Goal: Information Seeking & Learning: Find specific fact

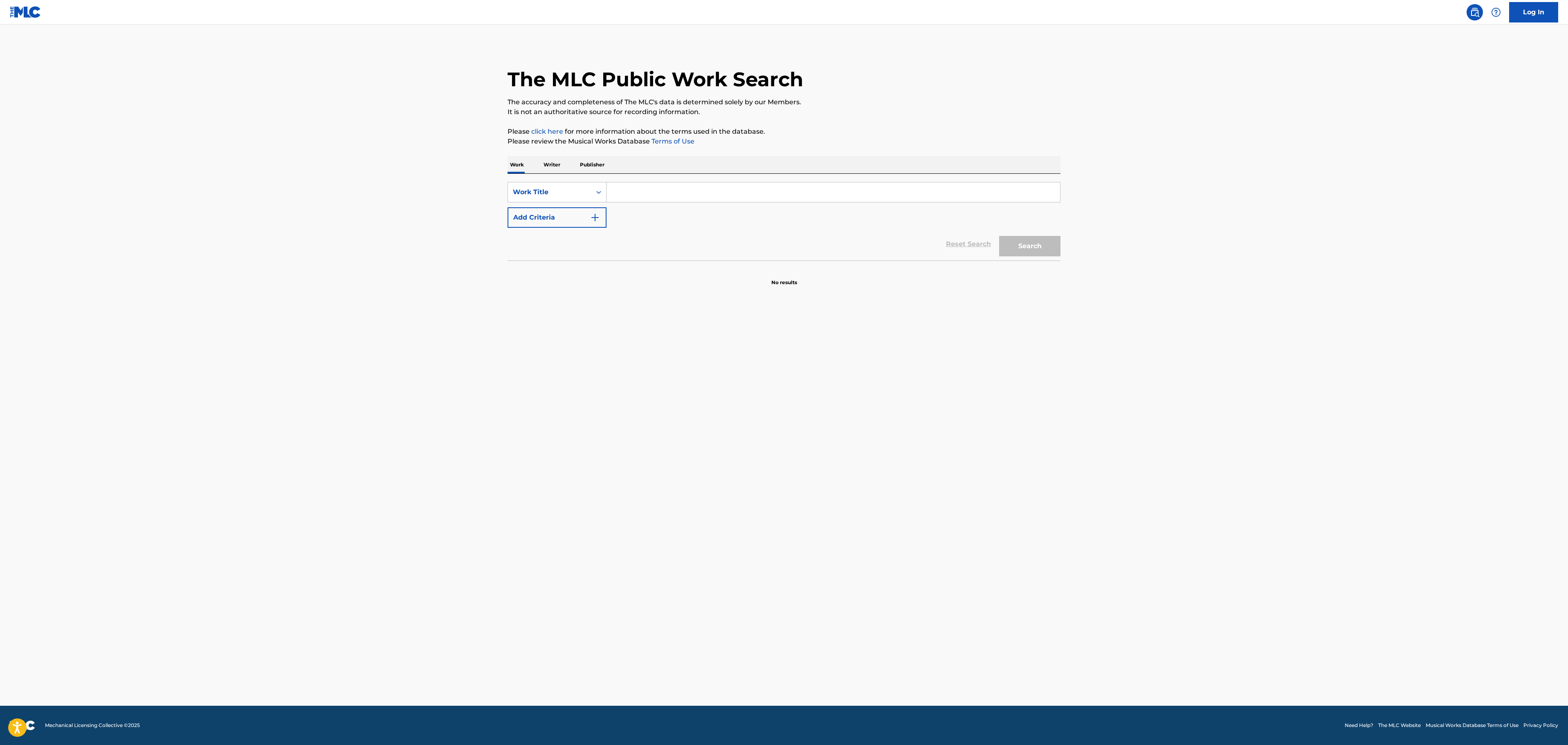
click at [655, 192] on input "Search Form" at bounding box center [833, 192] width 454 height 20
paste input "[PERSON_NAME]"
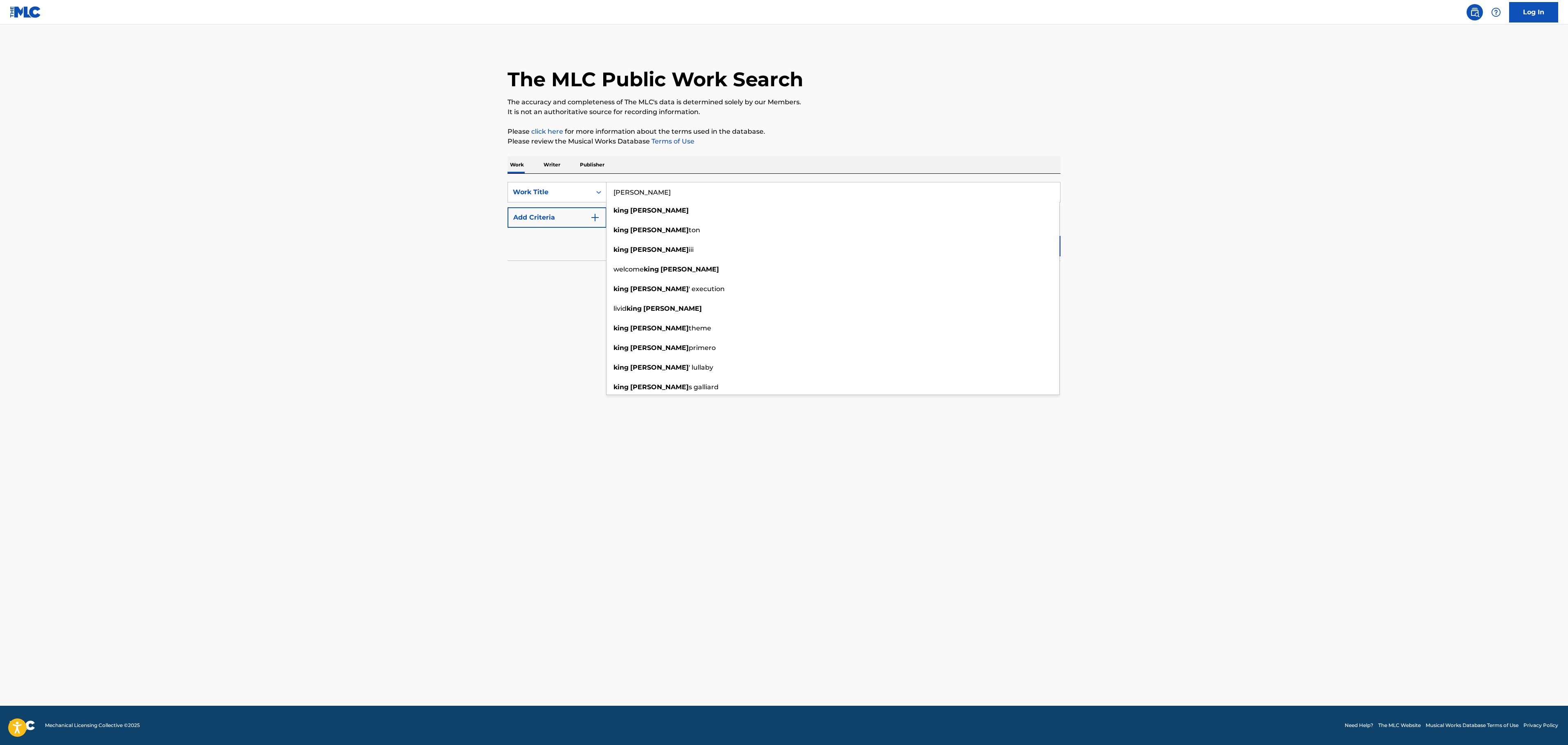
type input "[PERSON_NAME]"
click at [1169, 181] on main "The MLC Public Work Search The accuracy and completeness of The MLC's data is d…" at bounding box center [784, 365] width 1568 height 681
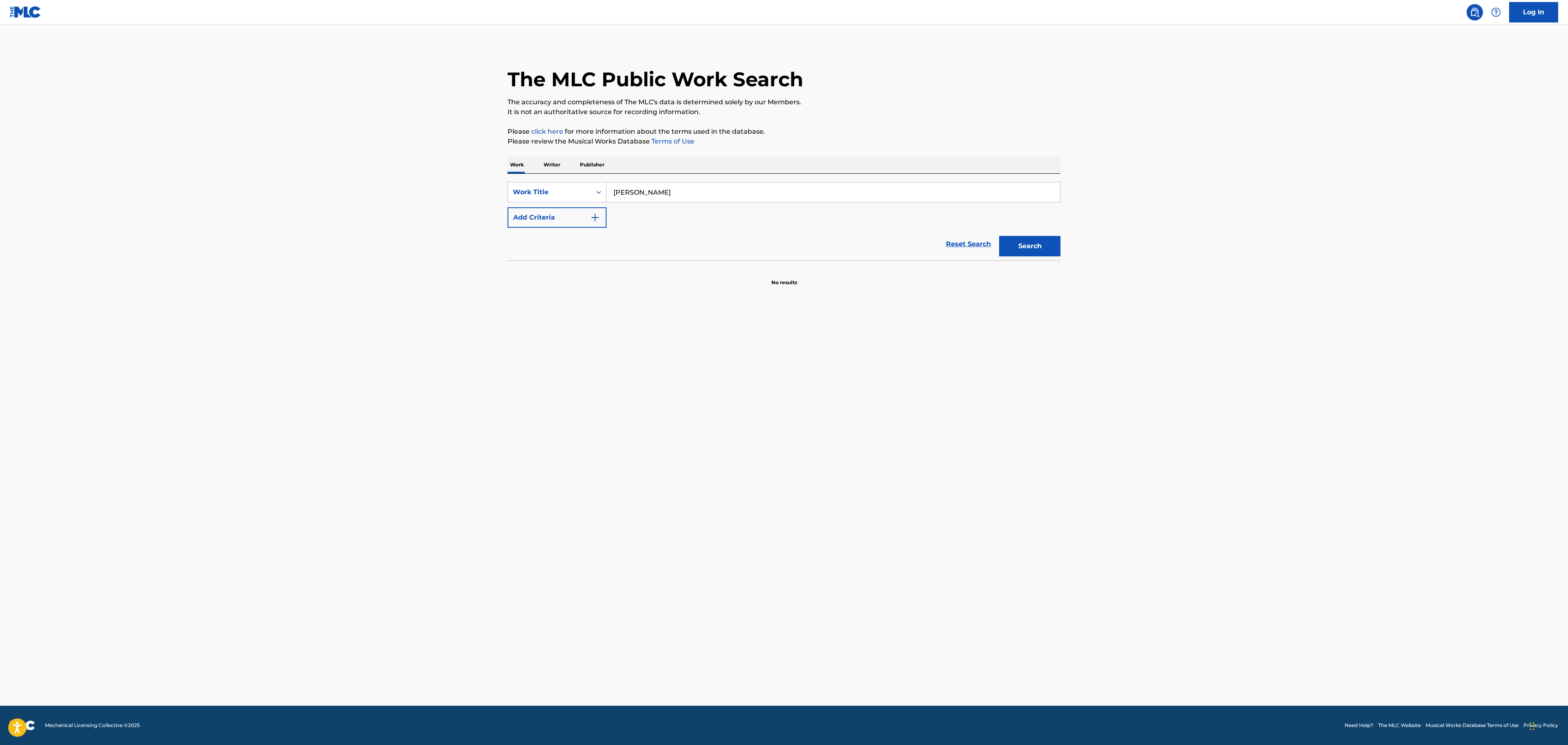
click at [572, 222] on button "Add Criteria" at bounding box center [557, 217] width 99 height 20
click at [661, 222] on input "Search Form" at bounding box center [825, 218] width 439 height 20
type input "[PERSON_NAME]"
click at [999, 261] on button "Search" at bounding box center [1029, 271] width 61 height 20
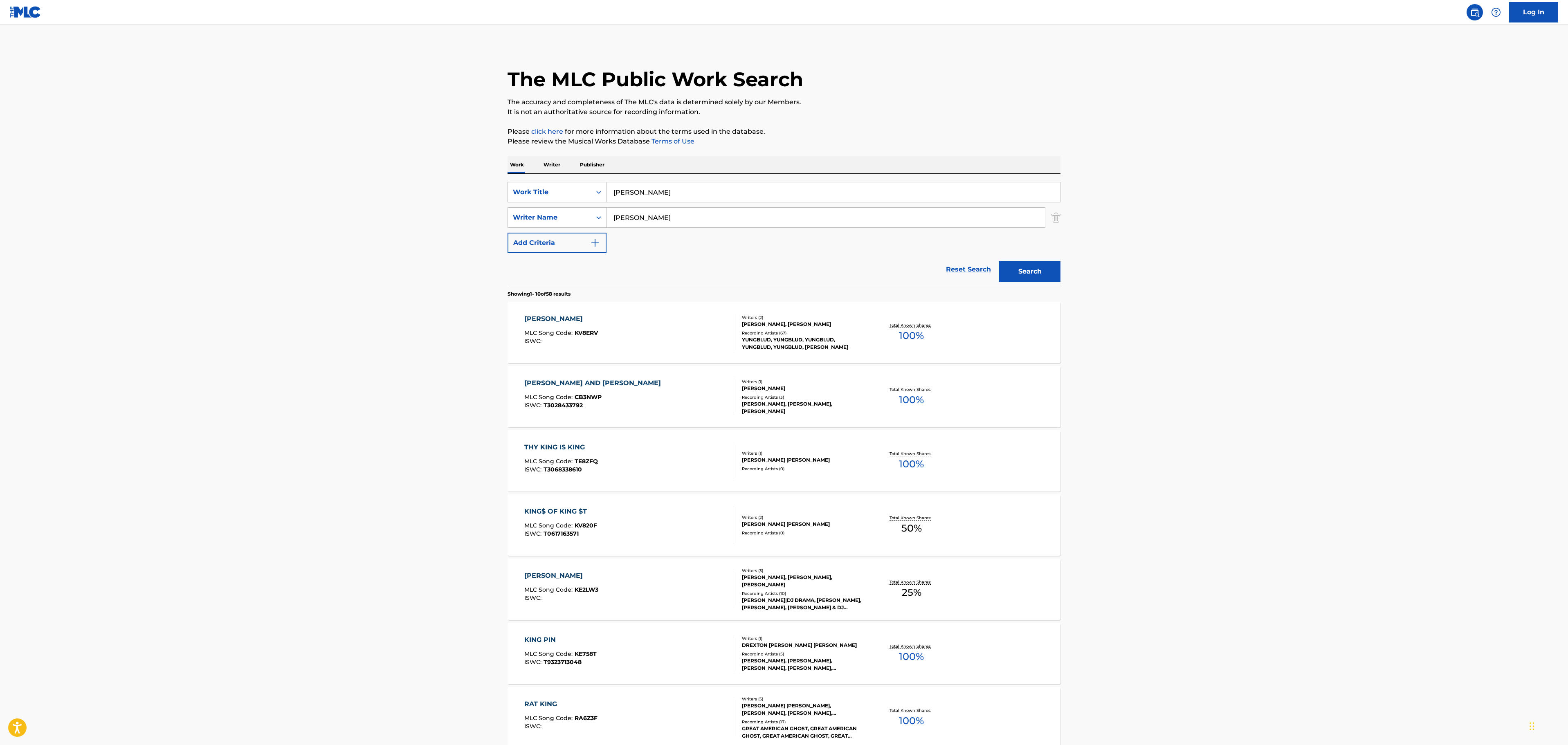
click at [812, 343] on div "YUNGBLUD, YUNGBLUD, YUNGBLUD, YUNGBLUD, YUNGBLUD, [PERSON_NAME]" at bounding box center [804, 343] width 124 height 14
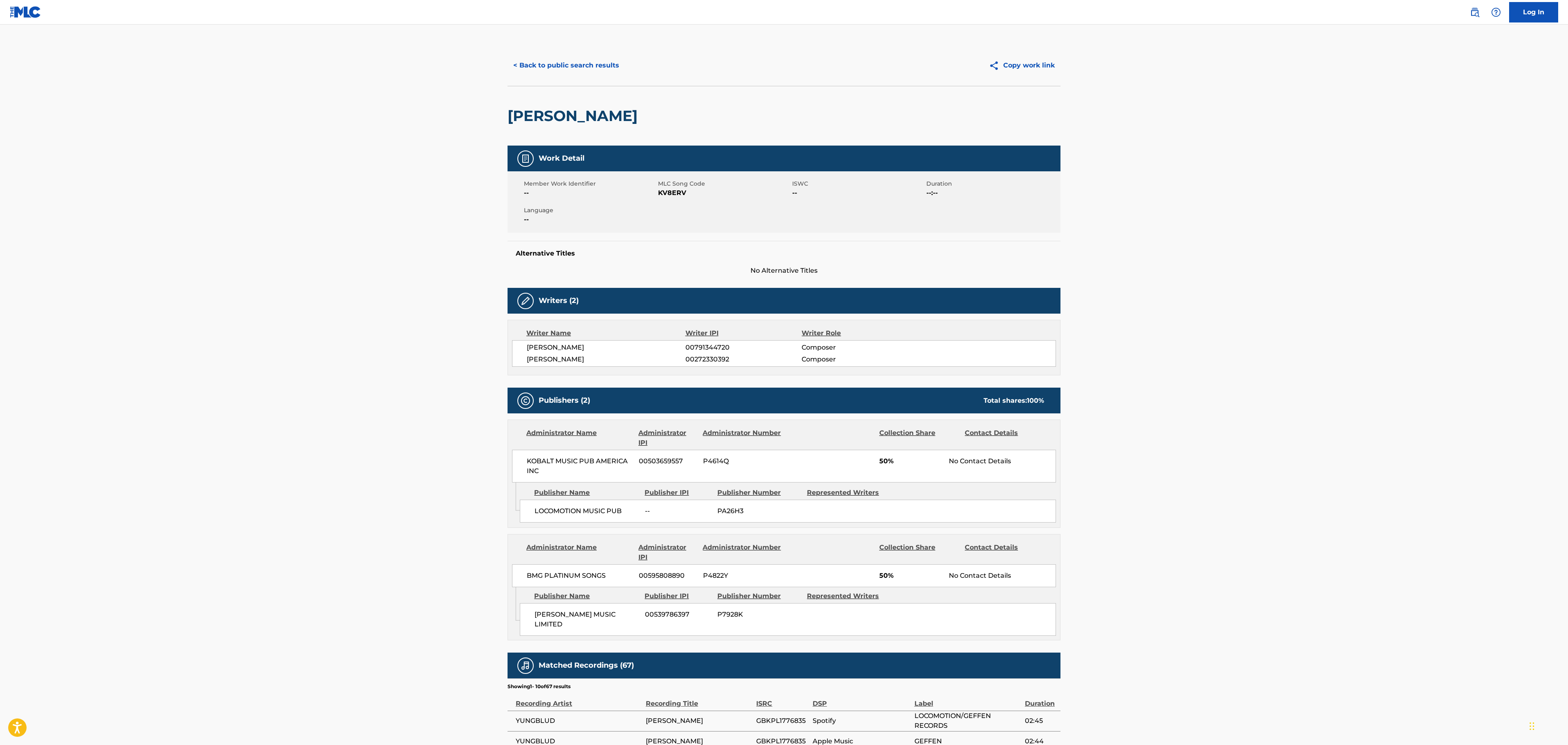
click at [589, 58] on button "< Back to public search results" at bounding box center [566, 65] width 117 height 20
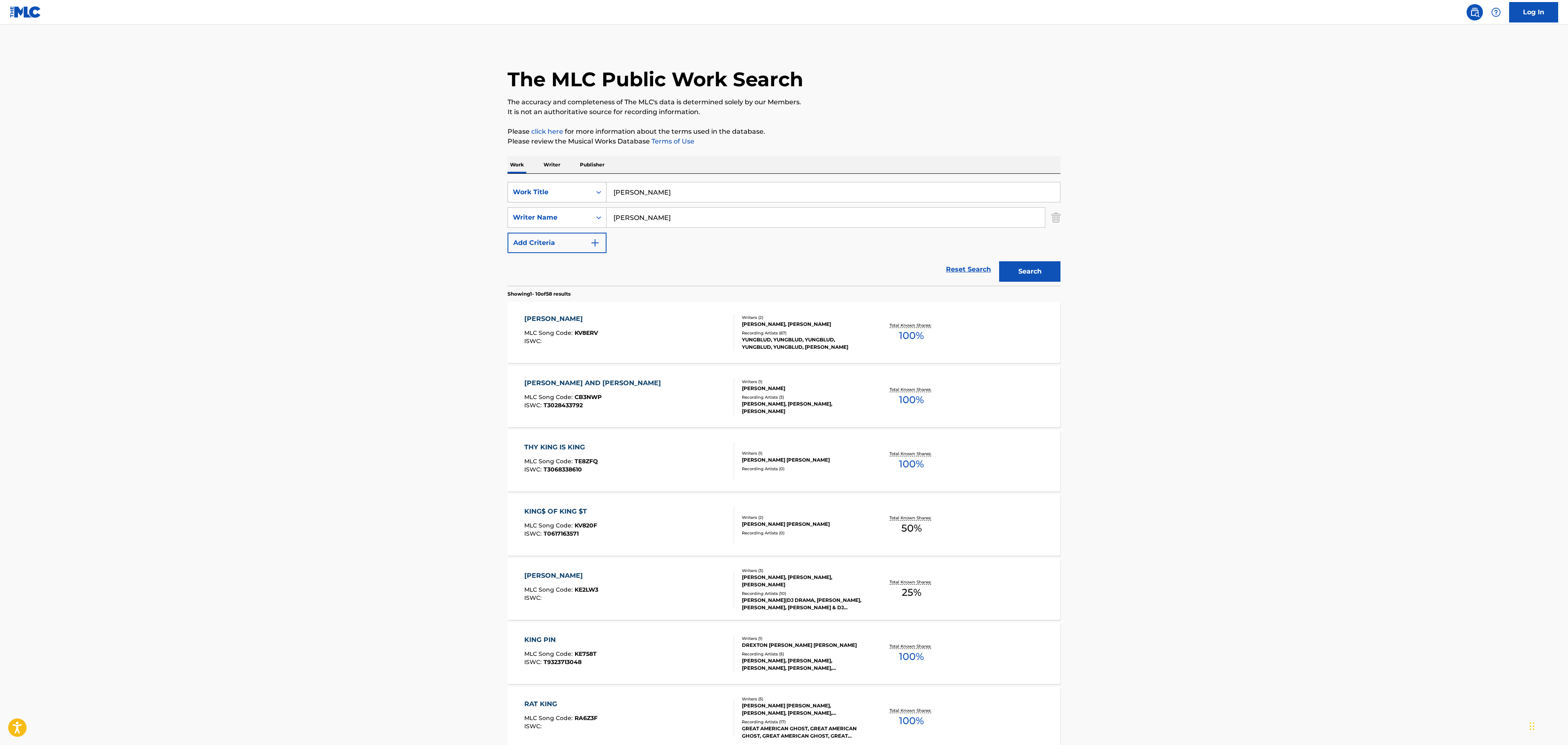
drag, startPoint x: 682, startPoint y: 188, endPoint x: 539, endPoint y: 188, distance: 143.0
click at [527, 192] on div "SearchWithCriteria6a01cc92-e3f6-4c87-b402-59b9e0829ade Work Title [PERSON_NAME]" at bounding box center [784, 192] width 553 height 20
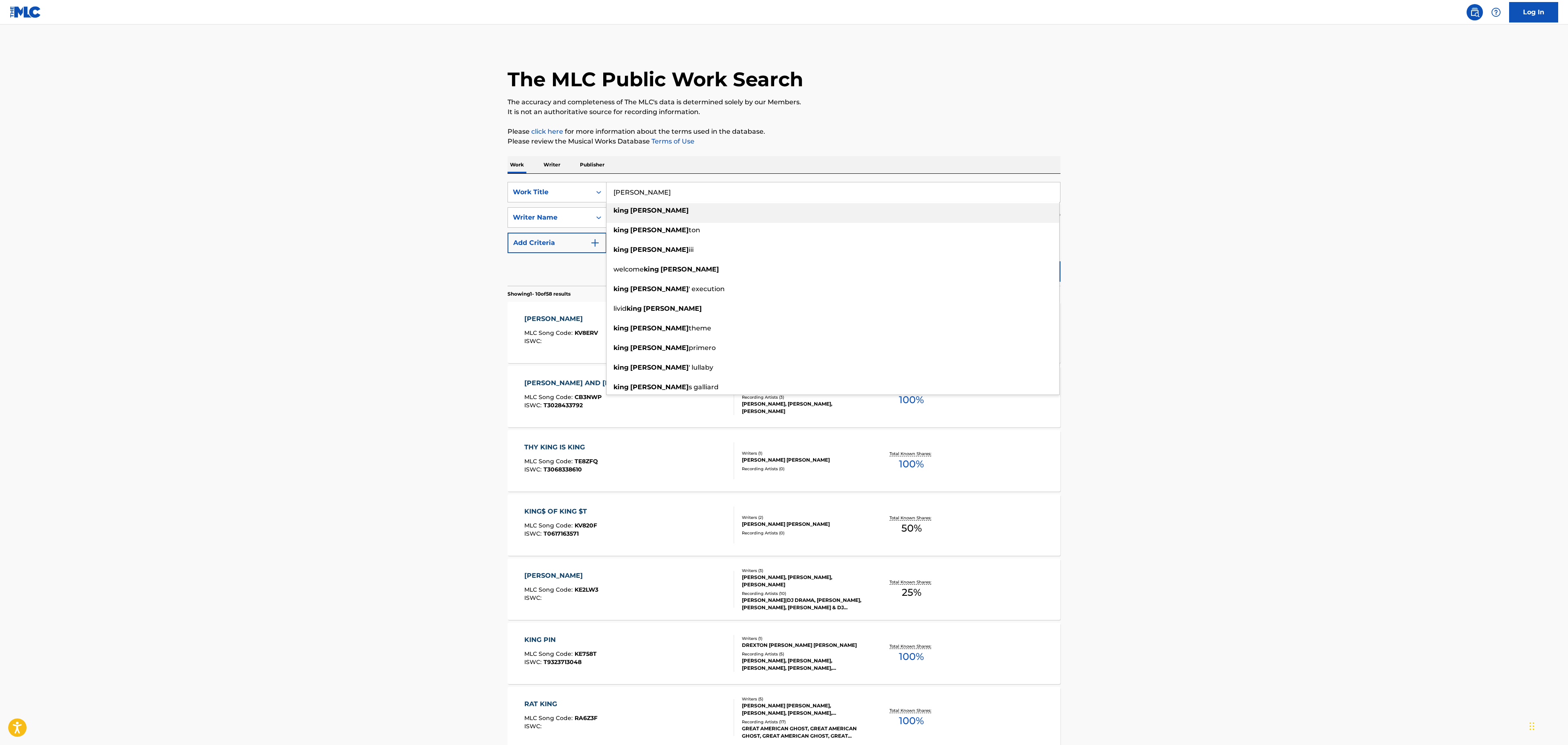
paste input "TIN PAN BOY"
type input "TIN PAN BOY"
click at [1155, 180] on main "The MLC Public Work Search The accuracy and completeness of The MLC's data is d…" at bounding box center [784, 506] width 1568 height 963
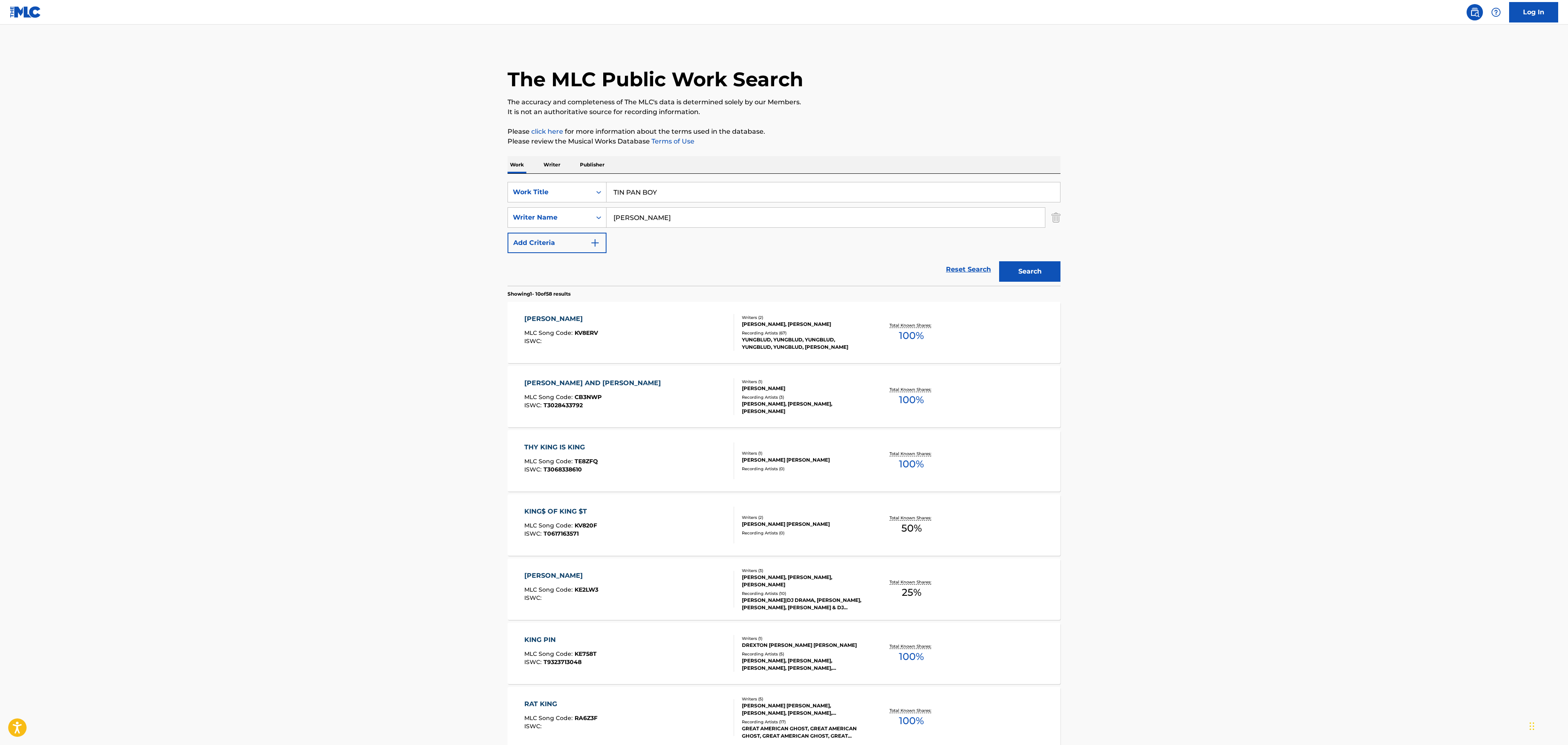
click at [1035, 273] on button "Search" at bounding box center [1029, 271] width 61 height 20
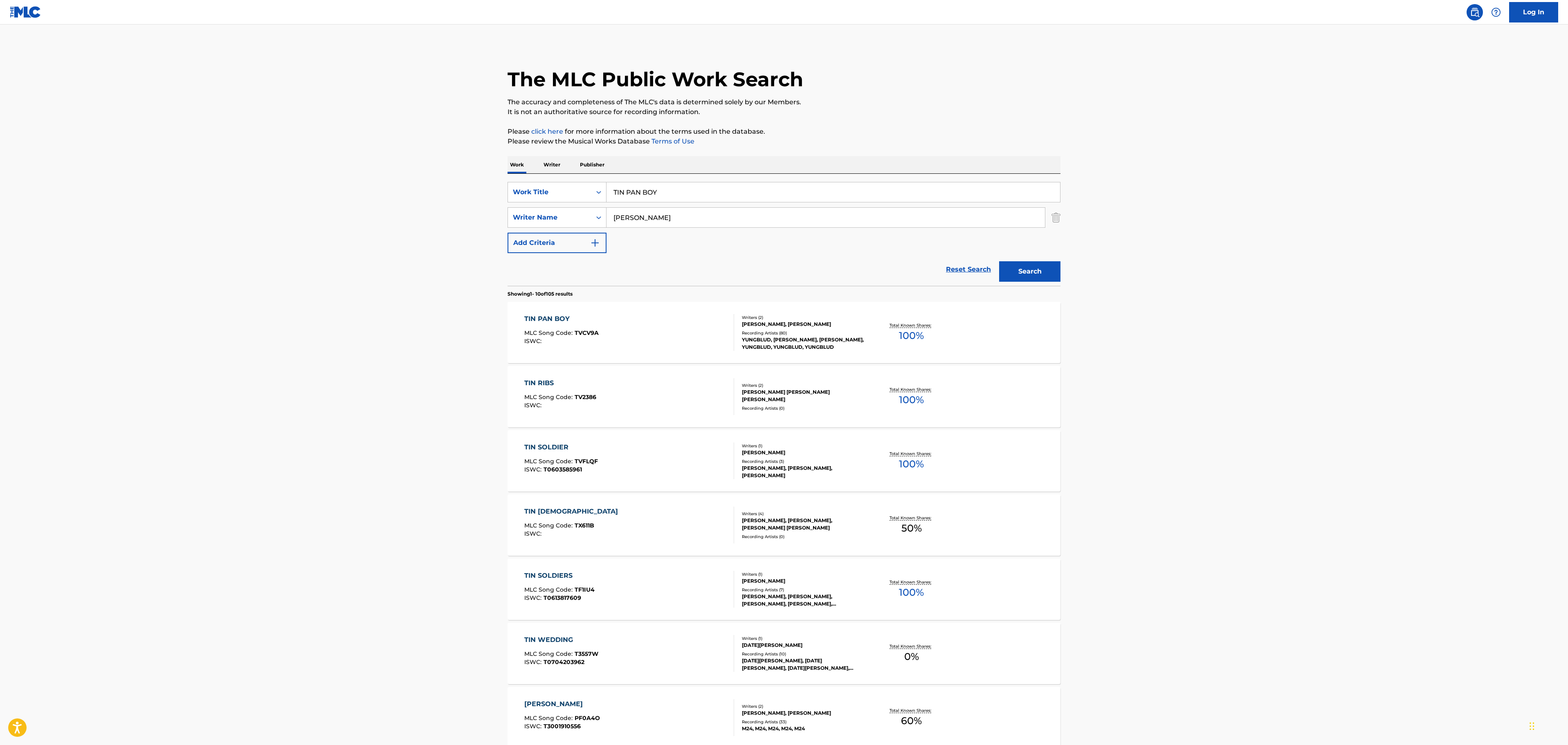
click at [683, 332] on div "TIN PAN BOY MLC Song Code : TVCV9A ISWC :" at bounding box center [629, 332] width 210 height 37
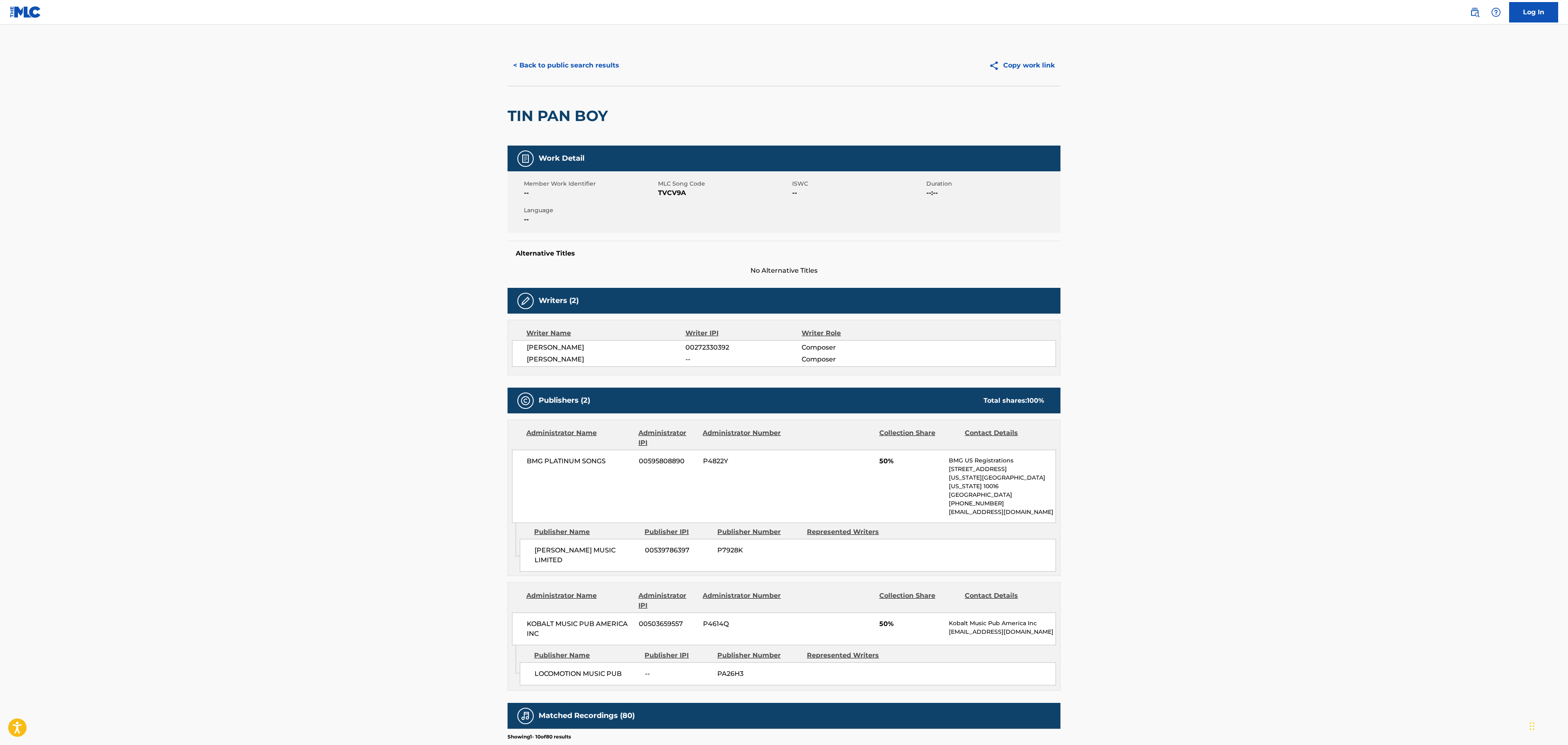
click at [549, 64] on button "< Back to public search results" at bounding box center [566, 65] width 117 height 20
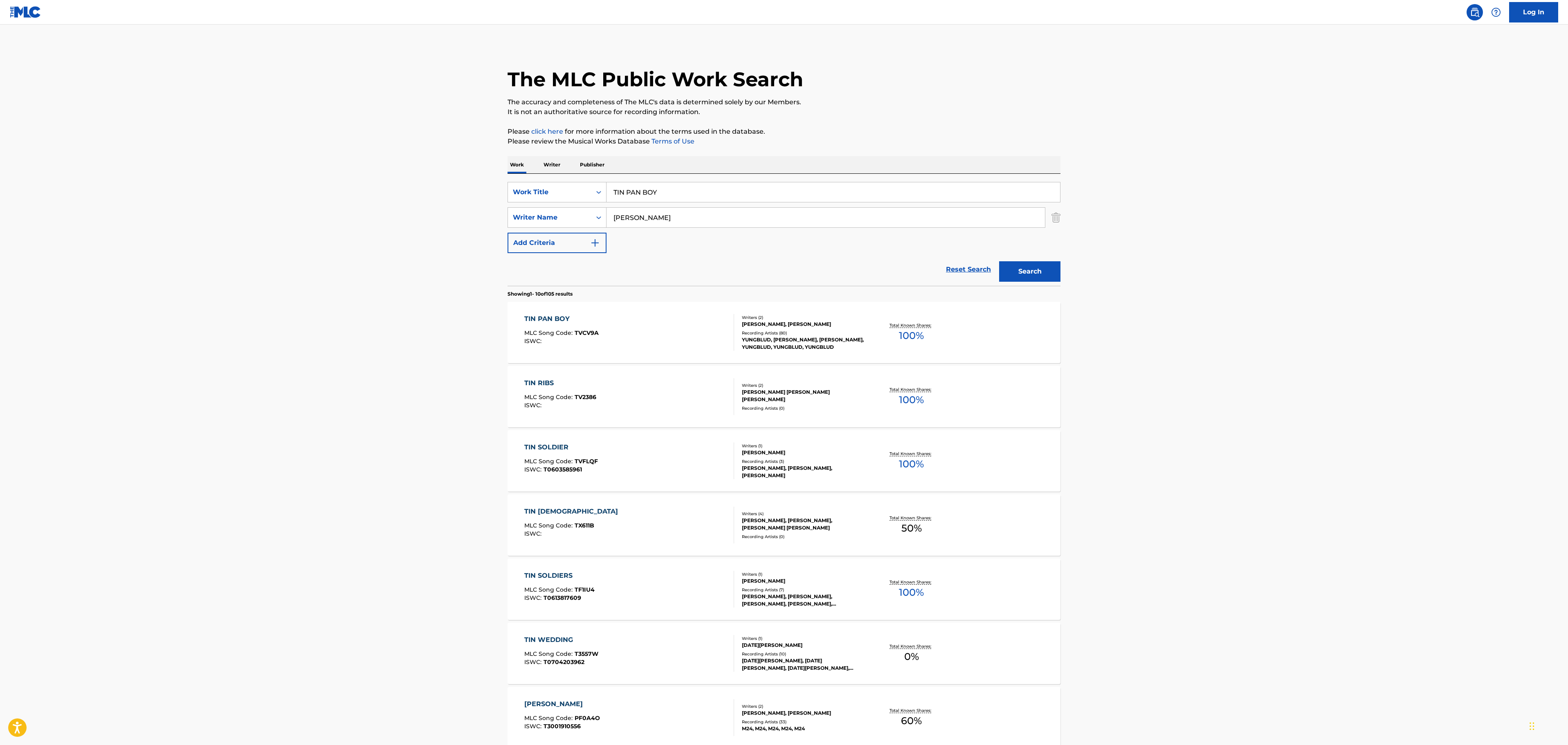
click at [634, 196] on input "TIN PAN BOY" at bounding box center [833, 192] width 454 height 20
click at [681, 189] on input "TIN PAN BOY" at bounding box center [833, 192] width 454 height 20
drag, startPoint x: 668, startPoint y: 191, endPoint x: 739, endPoint y: 167, distance: 74.9
click at [533, 193] on div "SearchWithCriteria6a01cc92-e3f6-4c87-b402-59b9e0829ade Work Title TIN PAN BOY t…" at bounding box center [784, 192] width 553 height 20
paste input "ANARCHIST"
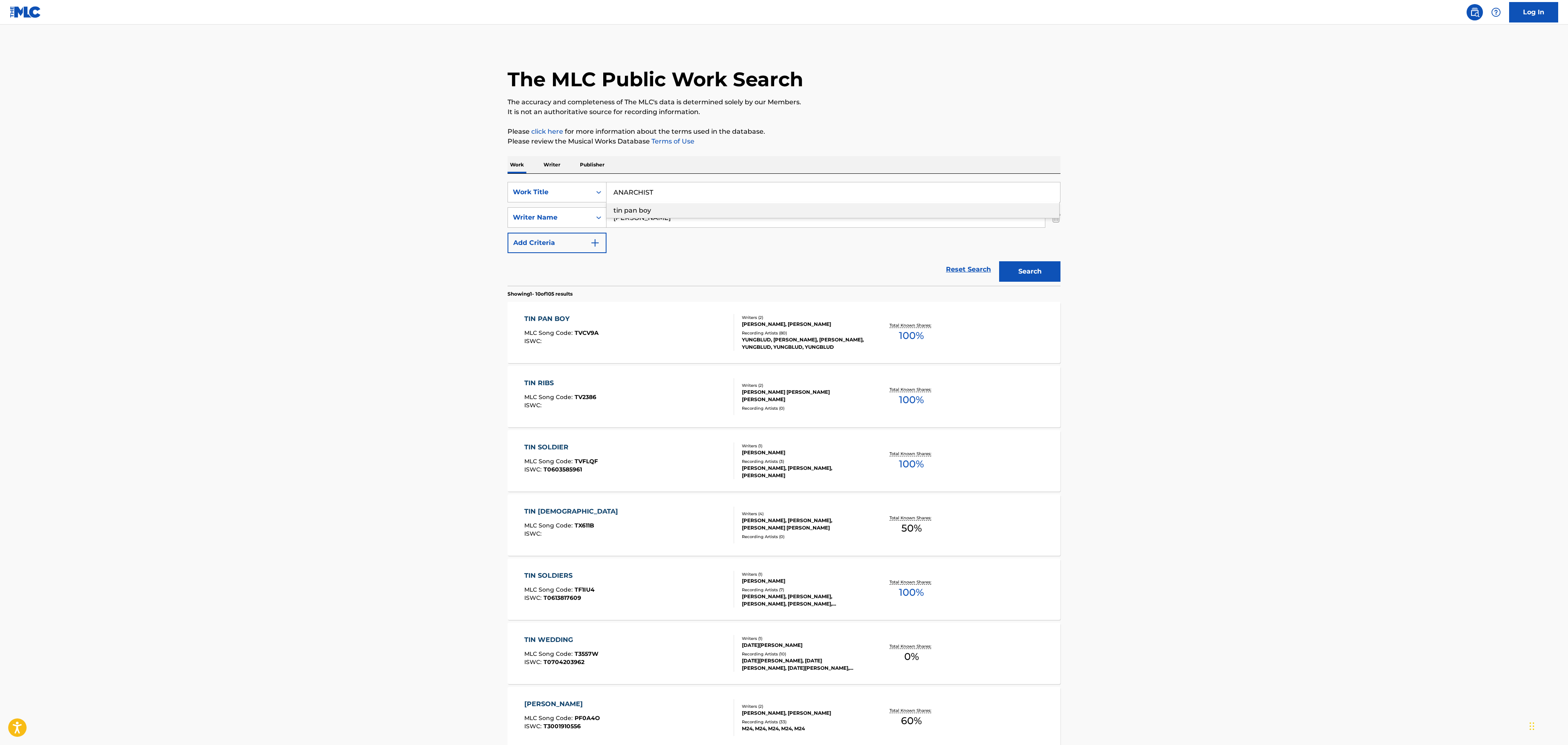
type input "ANARCHIST"
click at [981, 123] on div "The MLC Public Work Search The accuracy and completeness of The MLC's data is d…" at bounding box center [784, 514] width 572 height 938
click at [1021, 270] on button "Search" at bounding box center [1029, 271] width 61 height 20
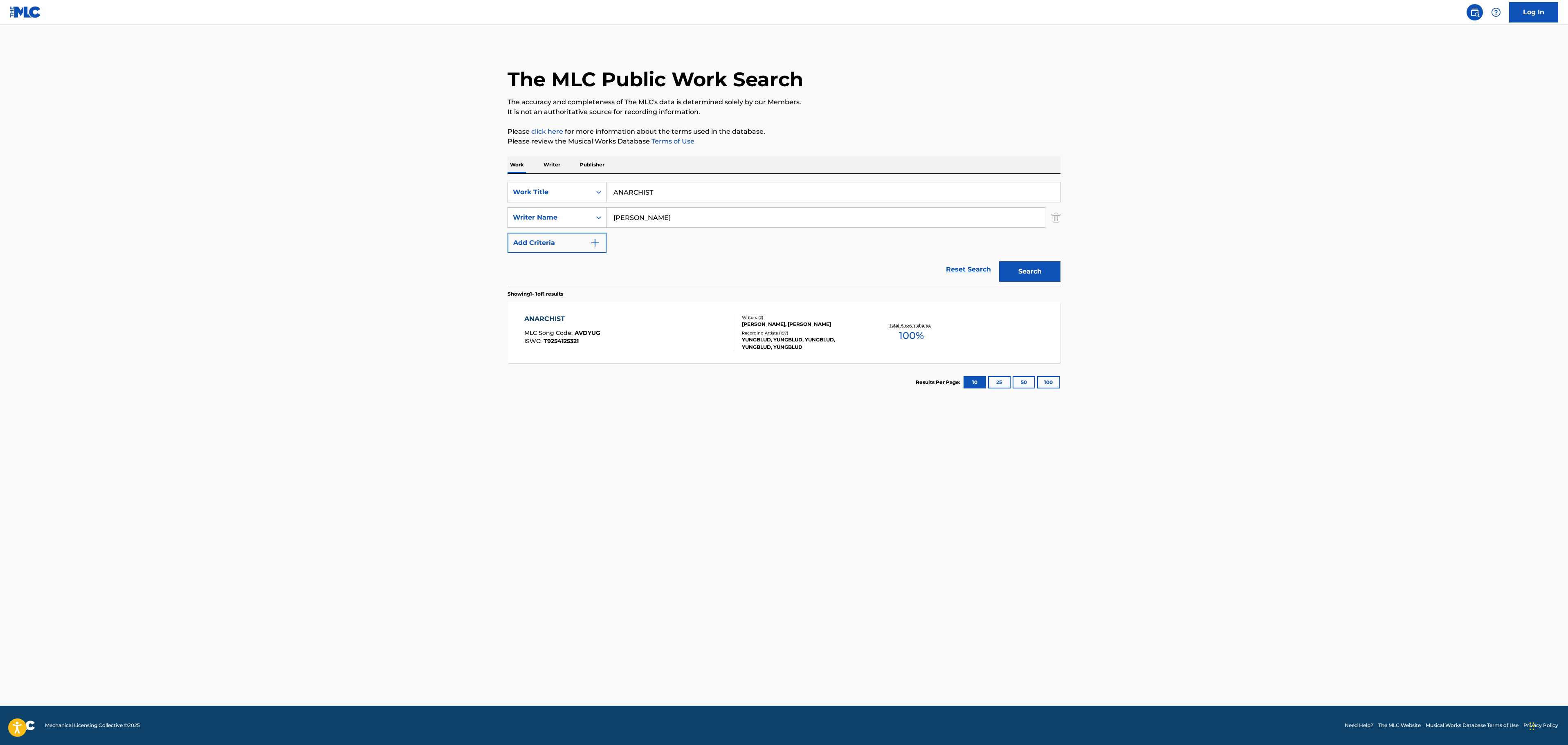
click at [662, 335] on div "ANARCHIST MLC Song Code : AVDYUG ISWC : T9254125321" at bounding box center [629, 332] width 210 height 37
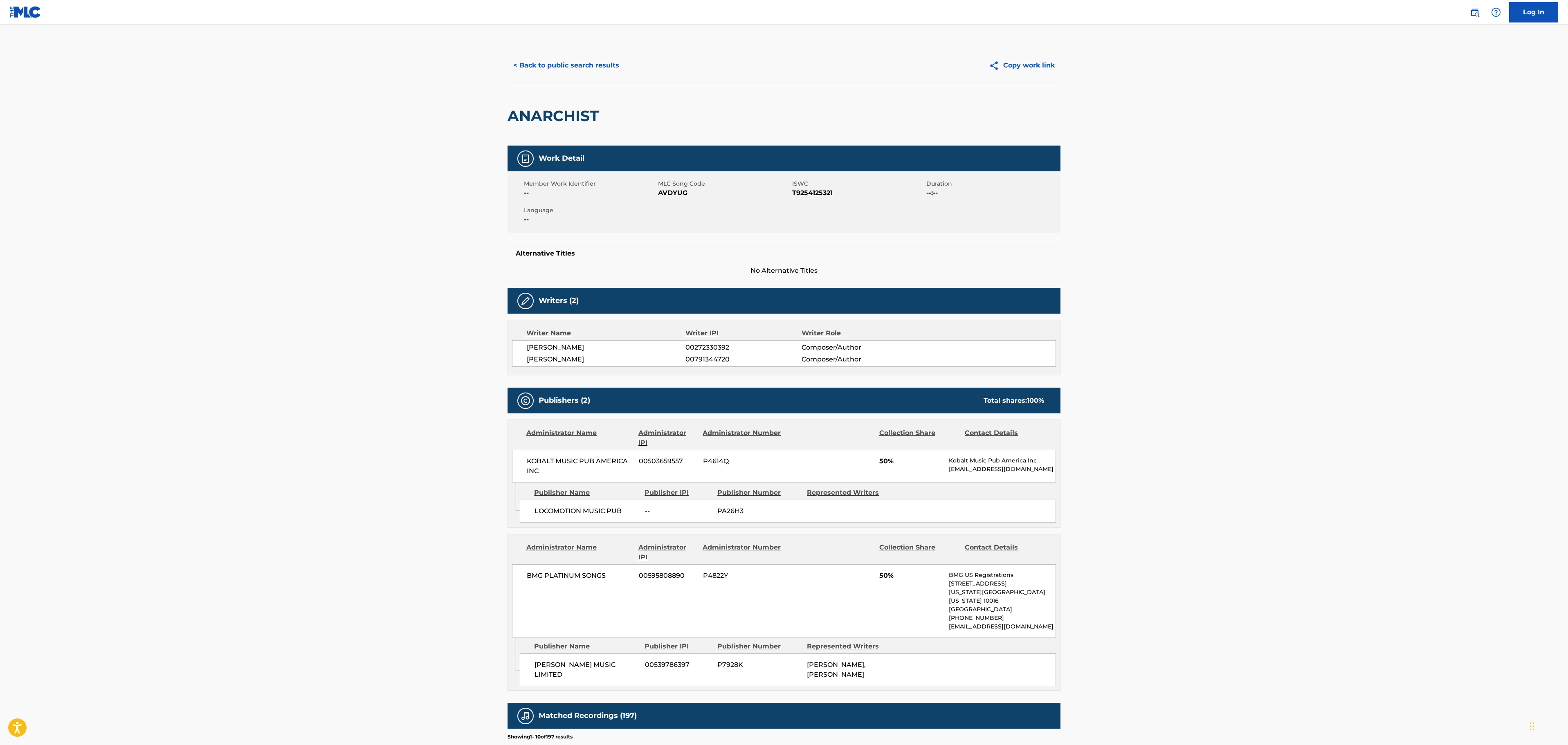
click at [554, 61] on button "< Back to public search results" at bounding box center [566, 65] width 117 height 20
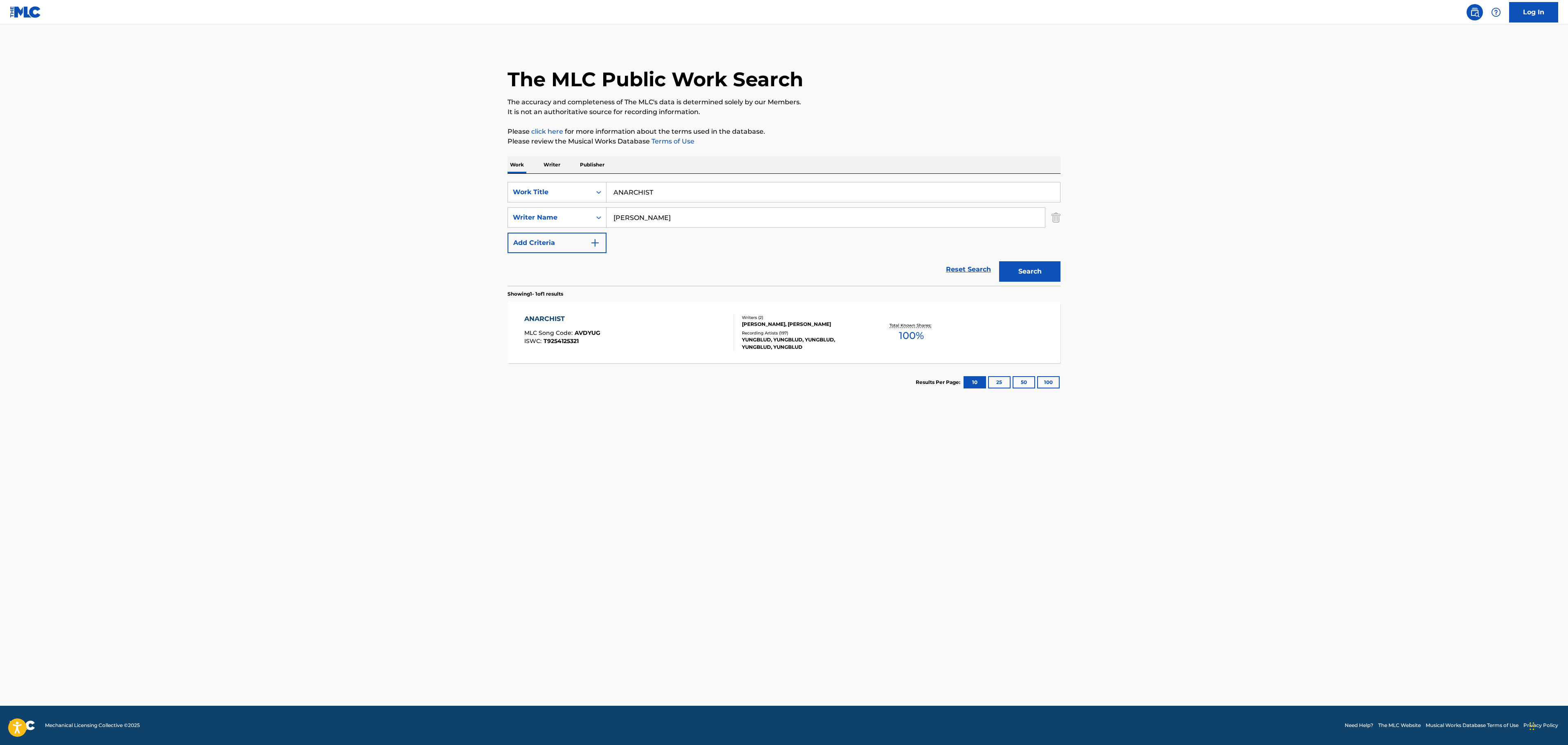
drag, startPoint x: 675, startPoint y: 189, endPoint x: 585, endPoint y: 167, distance: 92.6
click at [475, 195] on main "The MLC Public Work Search The accuracy and completeness of The MLC's data is d…" at bounding box center [784, 365] width 1568 height 681
paste input "21ST CENTURY LIABILITY"
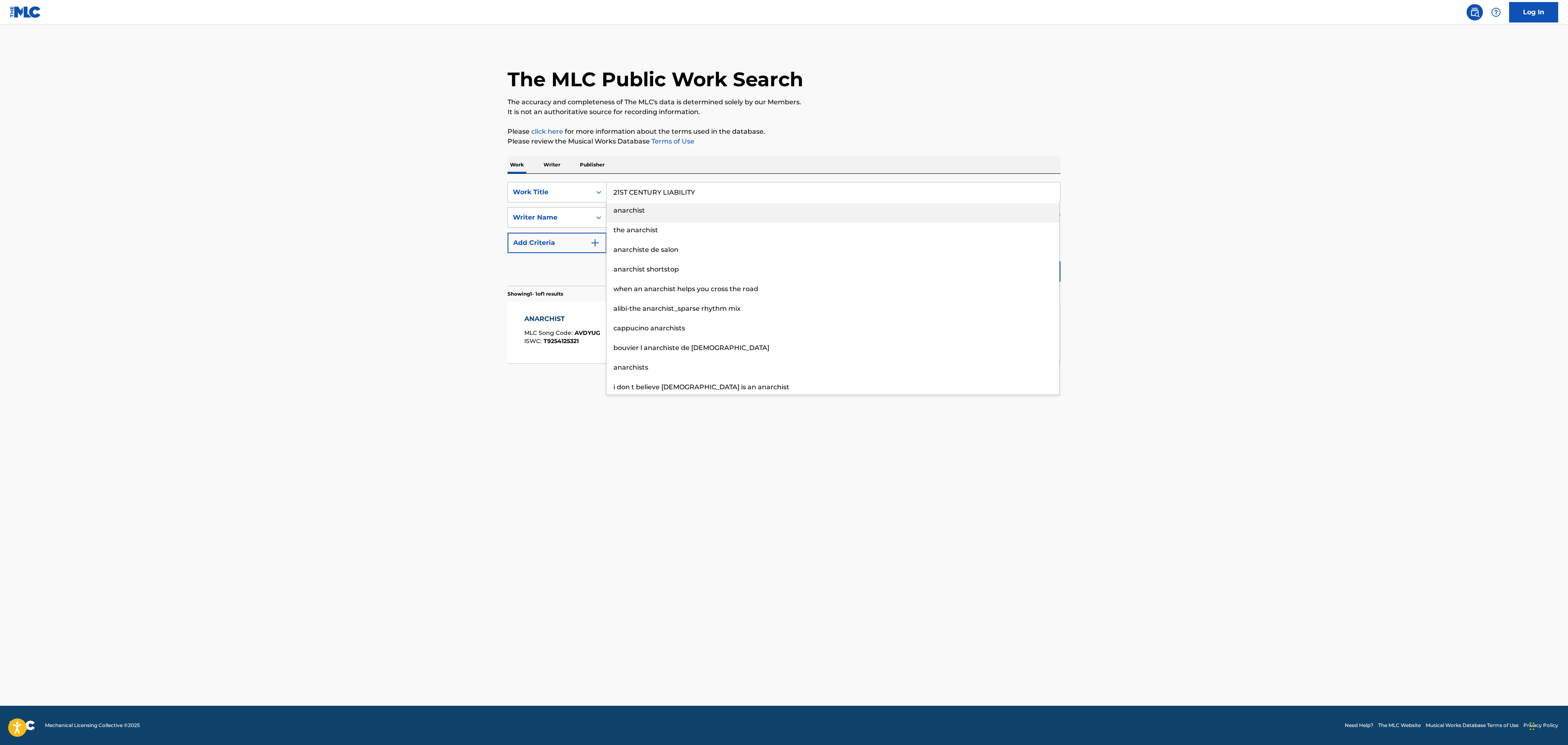
type input "21ST CENTURY LIABILITY"
click at [907, 128] on p "Please click here for more information about the terms used in the database." at bounding box center [784, 132] width 553 height 10
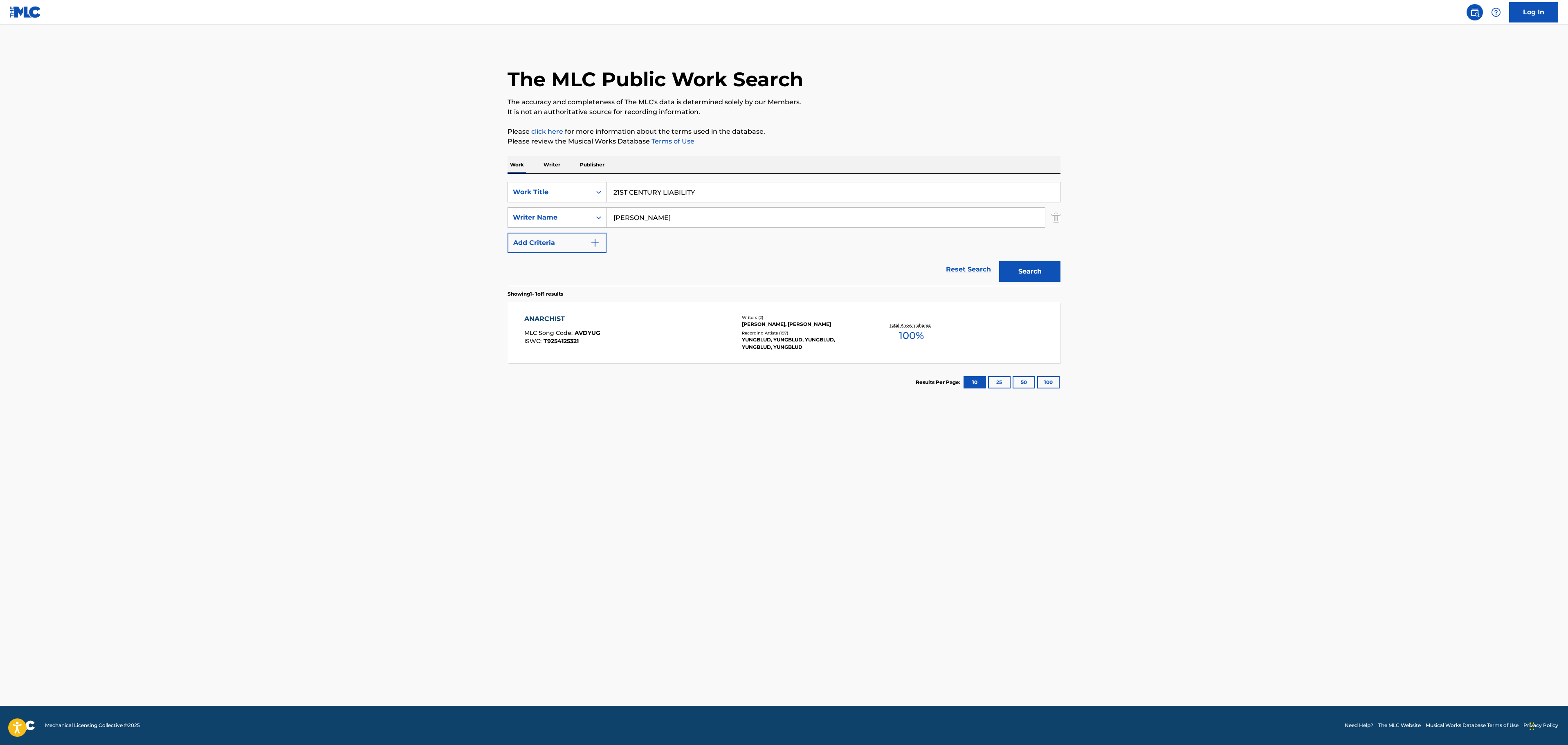
click at [1037, 266] on button "Search" at bounding box center [1029, 271] width 61 height 20
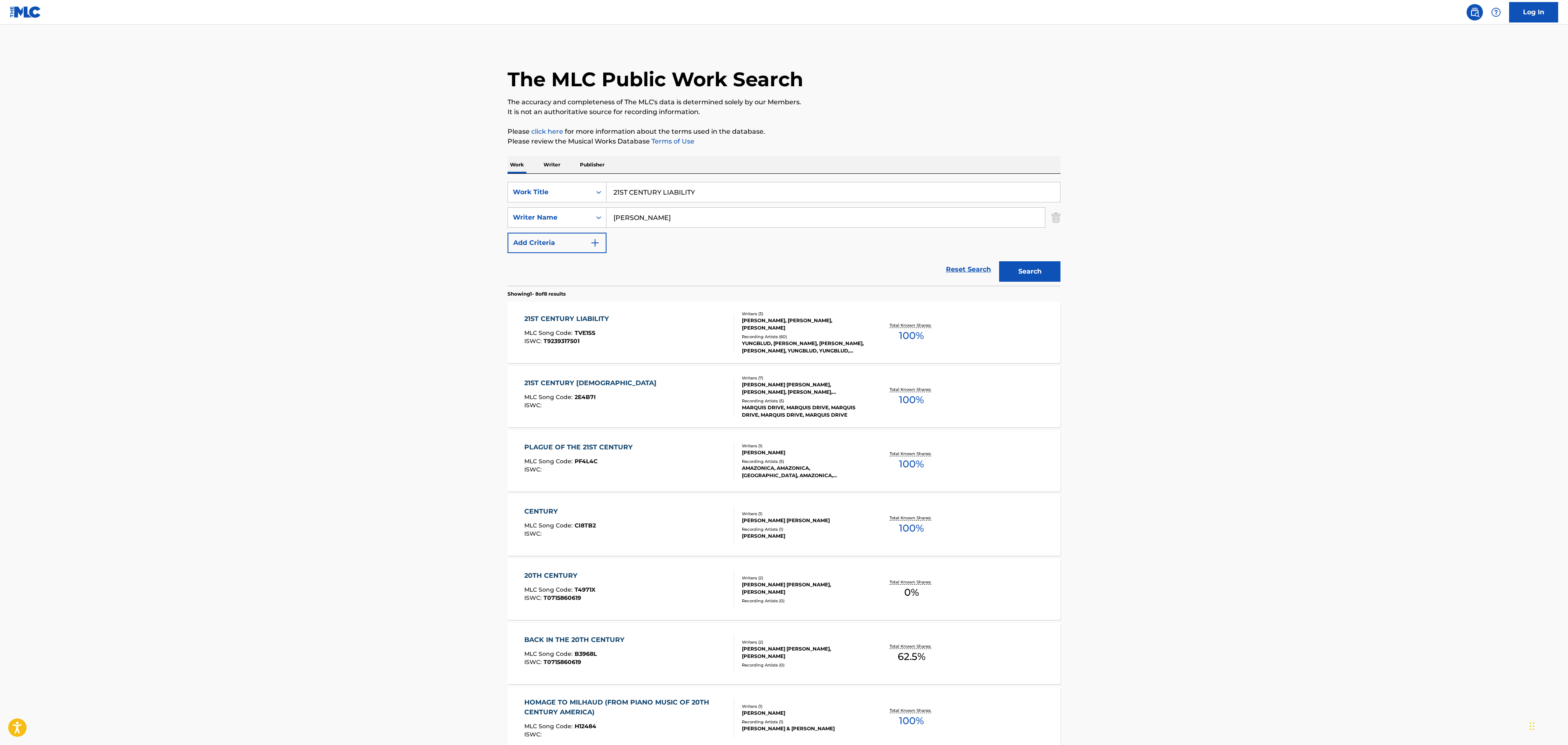
click at [639, 333] on div "21ST CENTURY LIABILITY MLC Song Code : TVE1SS ISWC : T9239317501" at bounding box center [629, 332] width 210 height 37
